Goal: Check status: Check status

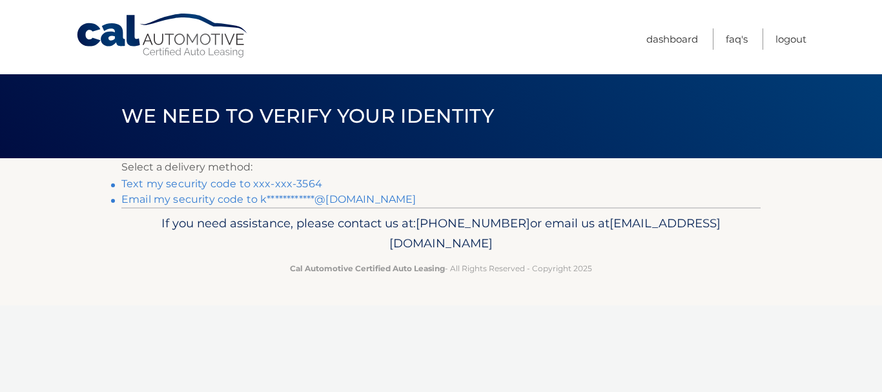
click at [307, 183] on link "Text my security code to xxx-xxx-3564" at bounding box center [221, 184] width 201 height 12
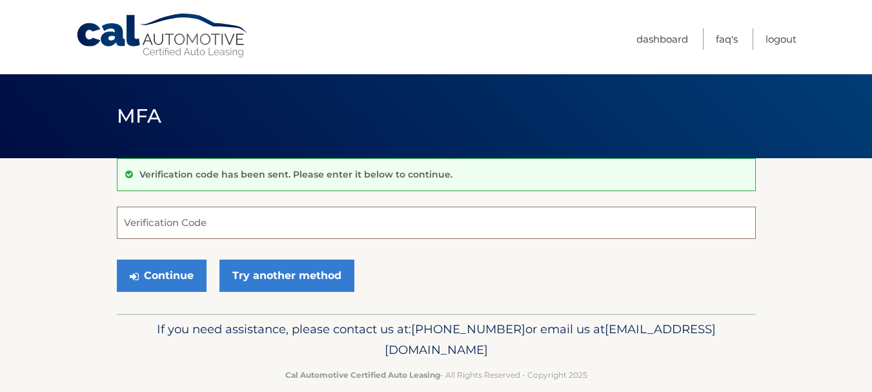
click at [232, 227] on input "Verification Code" at bounding box center [436, 223] width 639 height 32
type input "349566"
click at [117, 260] on button "Continue" at bounding box center [162, 276] width 90 height 32
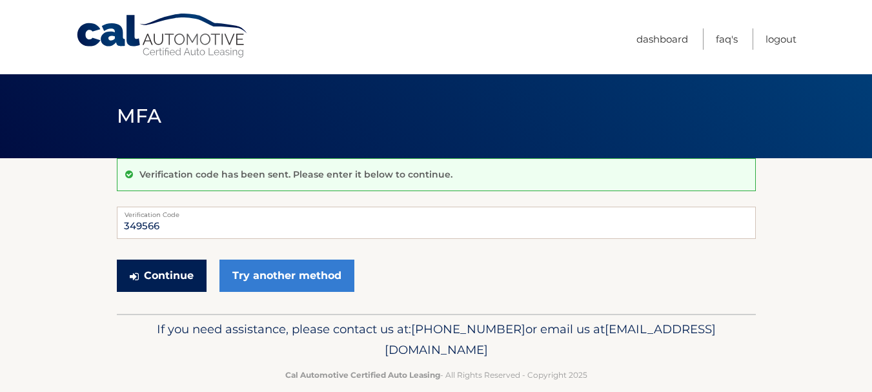
click at [174, 281] on button "Continue" at bounding box center [162, 276] width 90 height 32
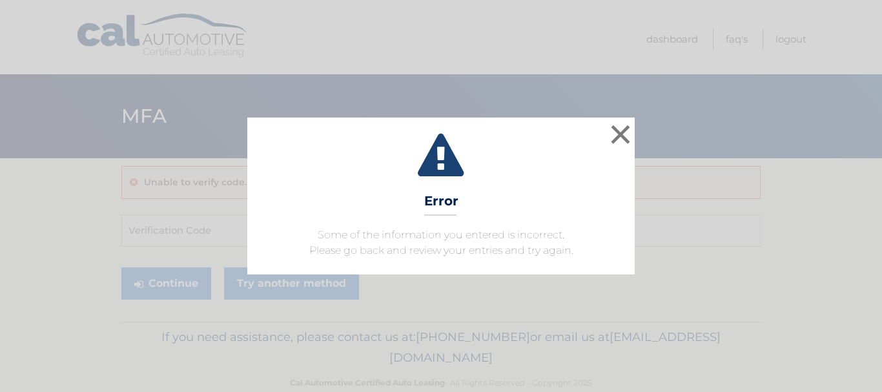
click at [633, 134] on div "× Error Some of the information you entered is incorrect. Please go back and re…" at bounding box center [440, 196] width 387 height 156
click at [617, 134] on button "×" at bounding box center [621, 134] width 26 height 26
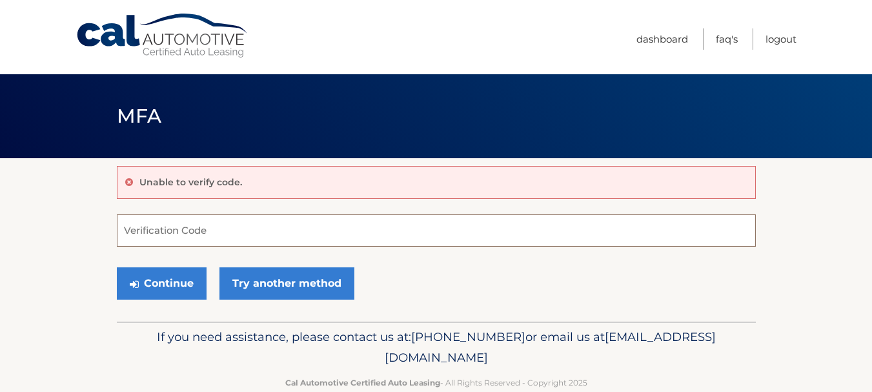
click at [264, 223] on input "Verification Code" at bounding box center [436, 230] width 639 height 32
type input "349566"
click at [117, 267] on button "Continue" at bounding box center [162, 283] width 90 height 32
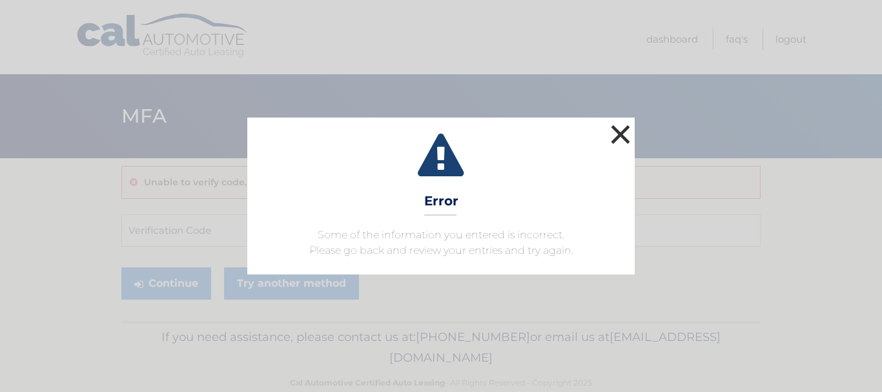
click at [623, 131] on button "×" at bounding box center [621, 134] width 26 height 26
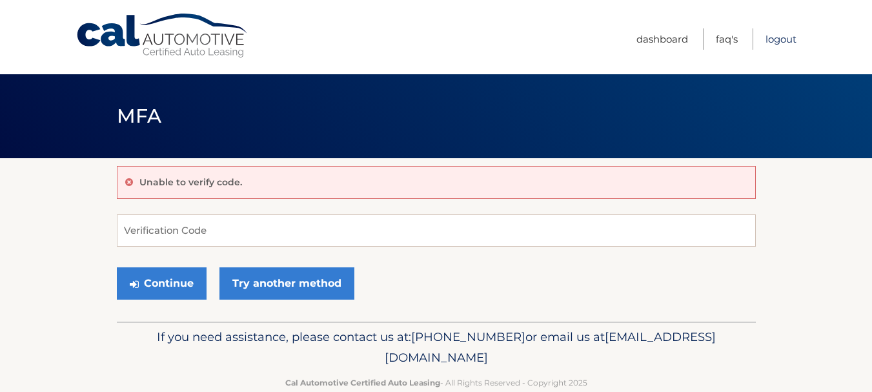
click at [770, 41] on link "Logout" at bounding box center [781, 38] width 31 height 21
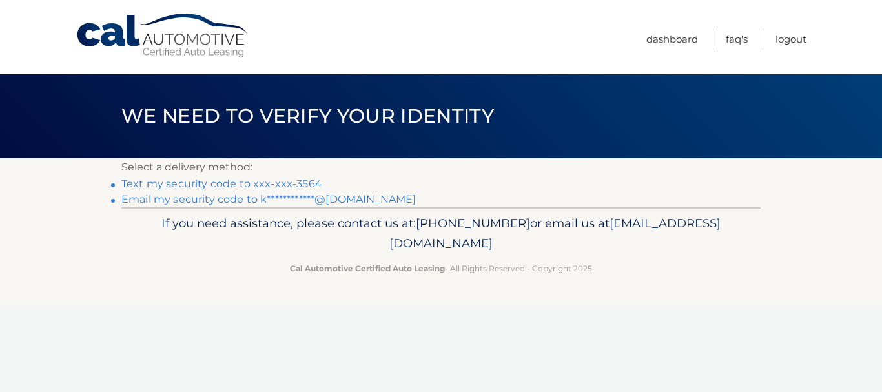
click at [345, 205] on li "**********" at bounding box center [440, 199] width 639 height 15
click at [341, 197] on link "**********" at bounding box center [268, 199] width 294 height 12
click at [266, 199] on link "**********" at bounding box center [268, 199] width 294 height 12
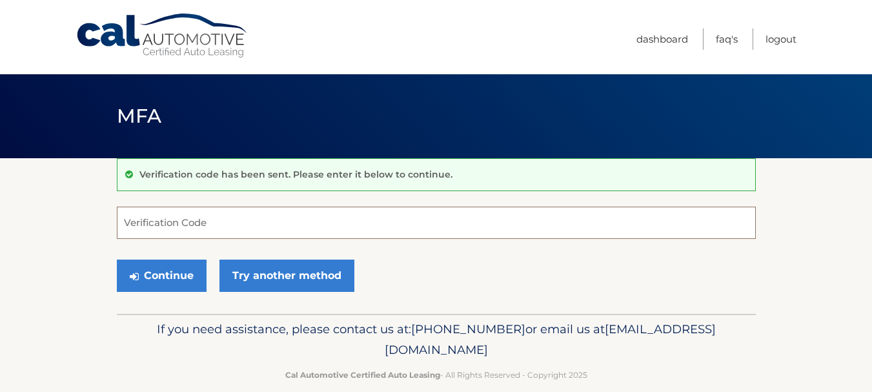
click at [214, 218] on input "Verification Code" at bounding box center [436, 223] width 639 height 32
paste input "198341"
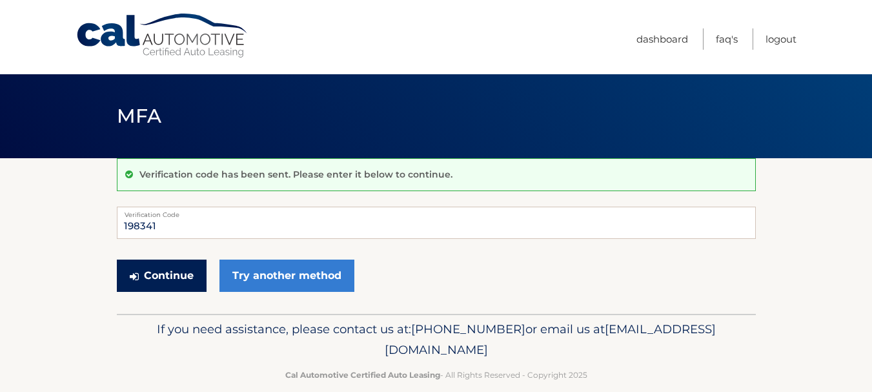
click at [165, 270] on button "Continue" at bounding box center [162, 276] width 90 height 32
click at [210, 227] on input "198341" at bounding box center [436, 223] width 639 height 32
click at [200, 225] on input "198341" at bounding box center [436, 223] width 639 height 32
type input "198341"
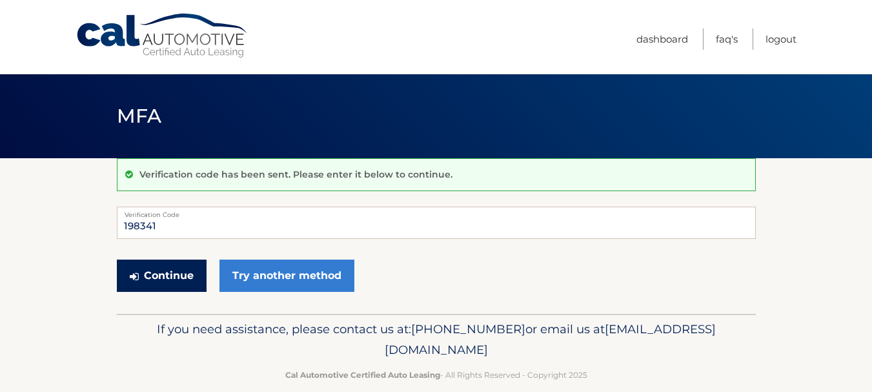
click at [163, 271] on button "Continue" at bounding box center [162, 276] width 90 height 32
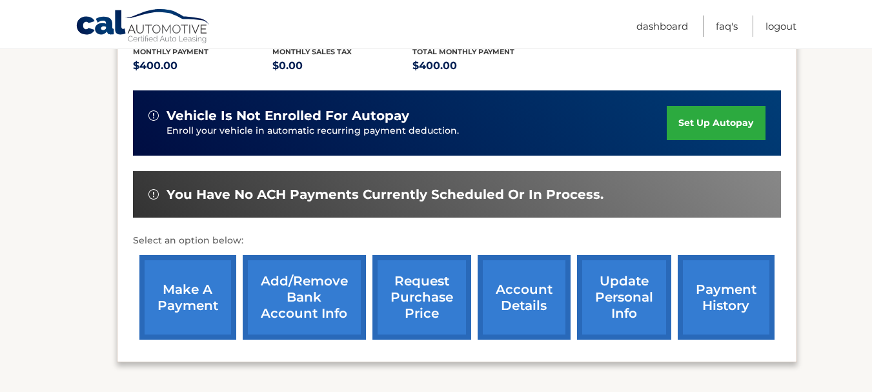
scroll to position [291, 0]
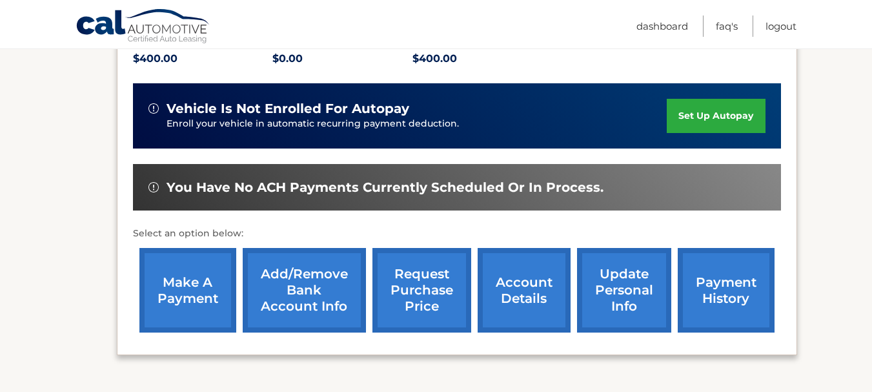
click at [512, 285] on link "account details" at bounding box center [524, 290] width 93 height 85
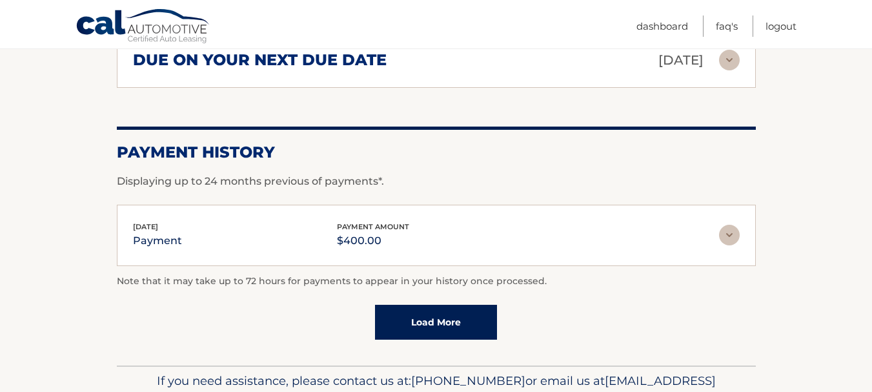
scroll to position [891, 0]
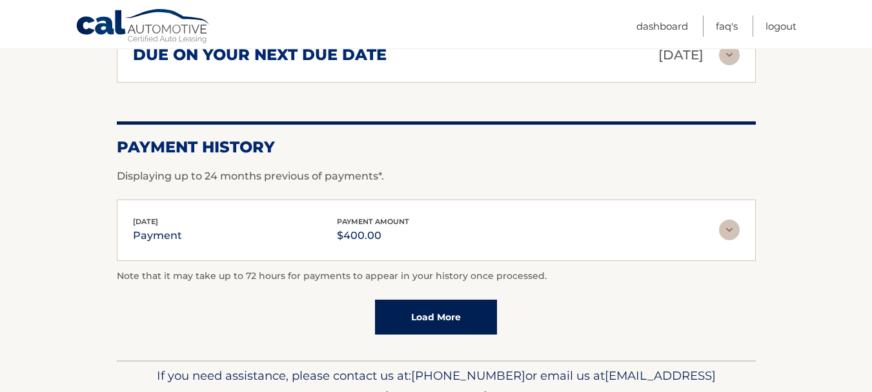
click at [489, 325] on link "Load More" at bounding box center [436, 317] width 122 height 35
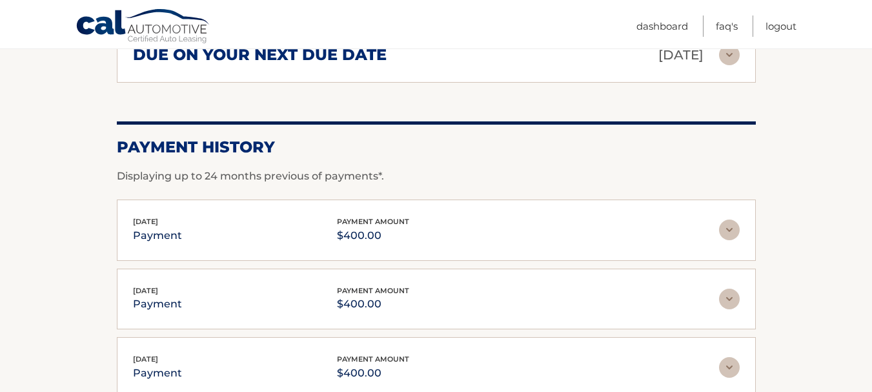
click at [726, 224] on img at bounding box center [729, 230] width 21 height 21
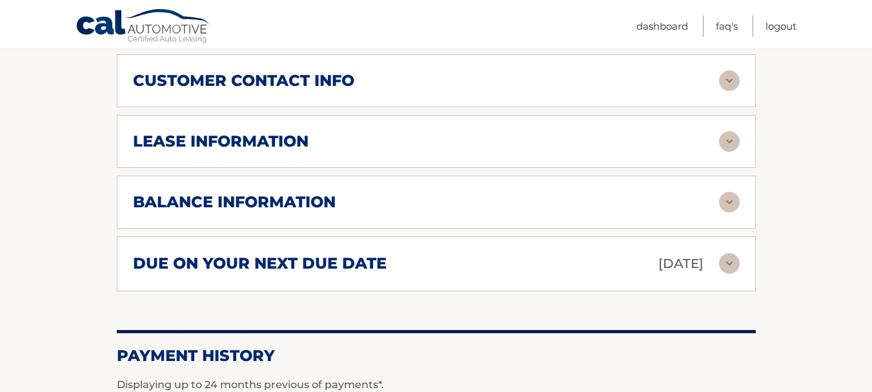
scroll to position [664, 0]
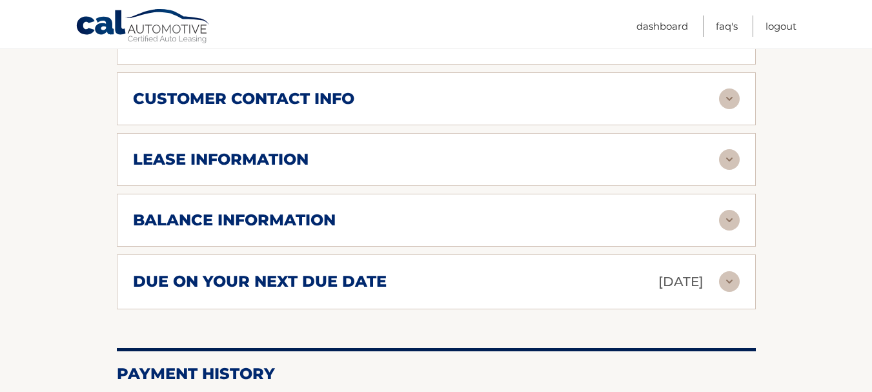
click at [725, 162] on img at bounding box center [729, 159] width 21 height 21
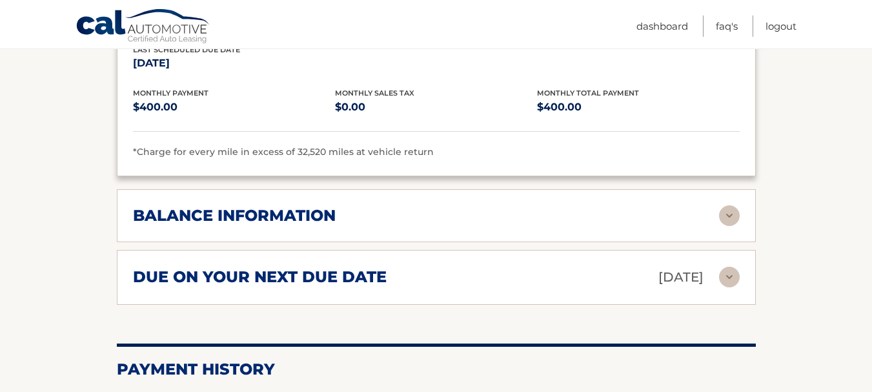
scroll to position [918, 0]
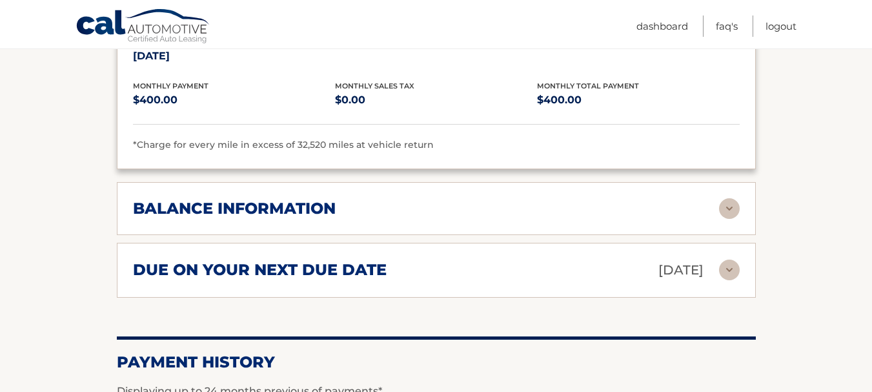
click at [726, 209] on img at bounding box center [729, 208] width 21 height 21
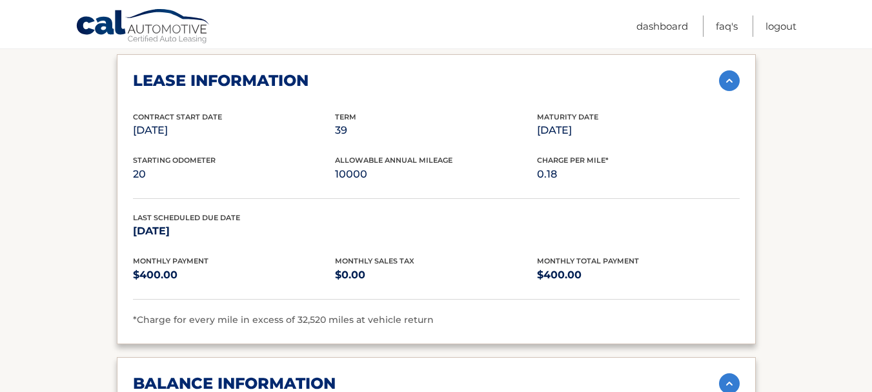
scroll to position [690, 0]
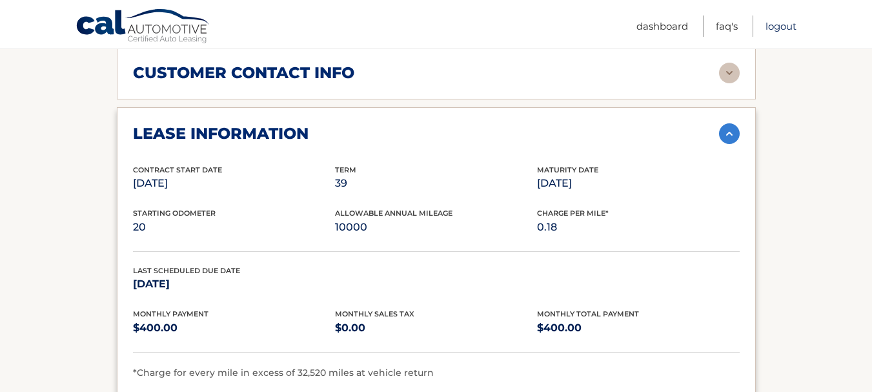
click at [775, 25] on link "Logout" at bounding box center [781, 25] width 31 height 21
